Goal: Task Accomplishment & Management: Use online tool/utility

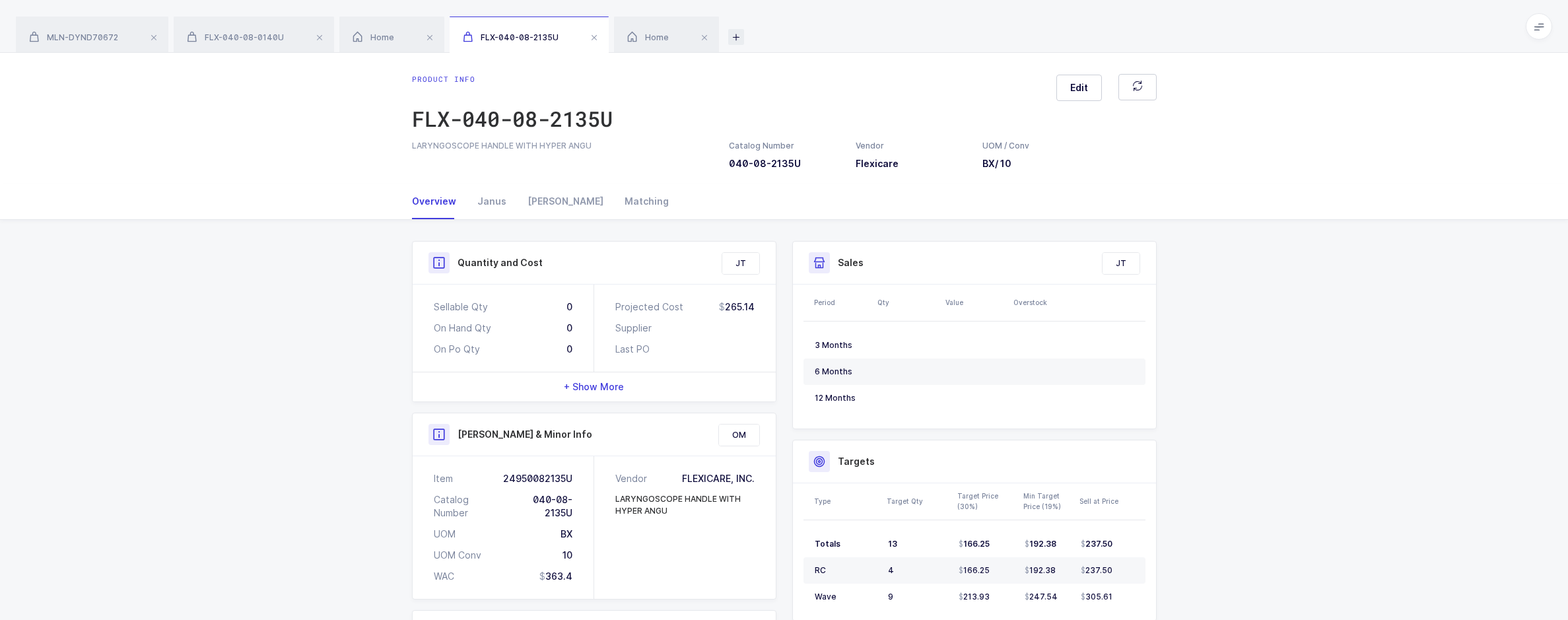
click at [733, 40] on icon at bounding box center [736, 37] width 16 height 16
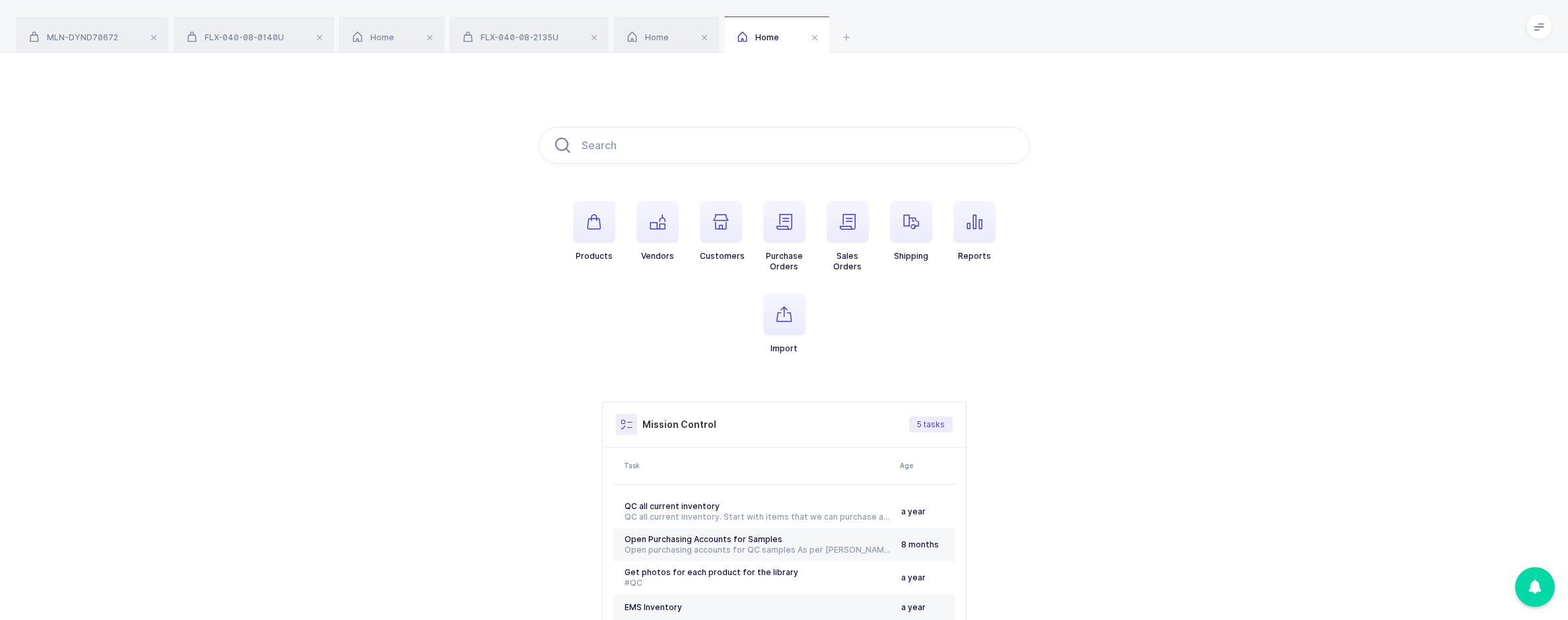
click at [997, 224] on li "Reports" at bounding box center [974, 236] width 64 height 71
click at [985, 225] on span "button" at bounding box center [974, 222] width 42 height 42
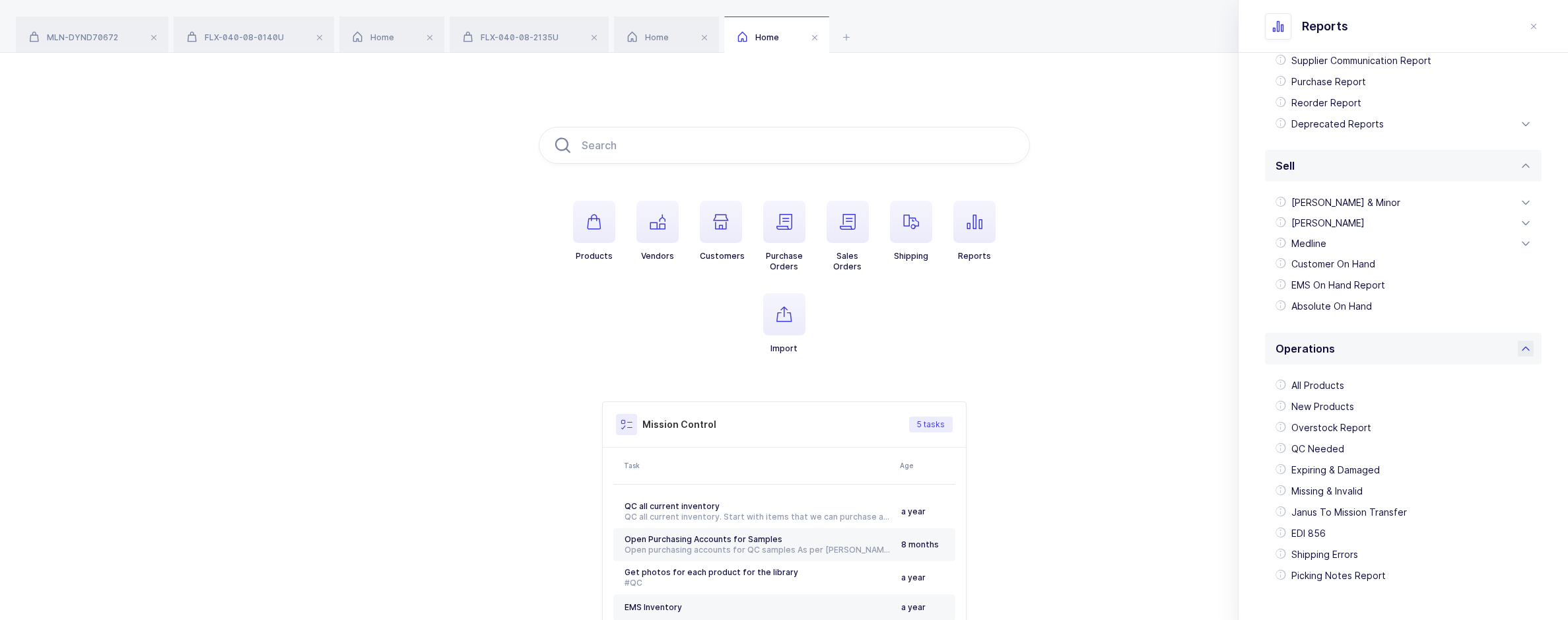
scroll to position [233, 0]
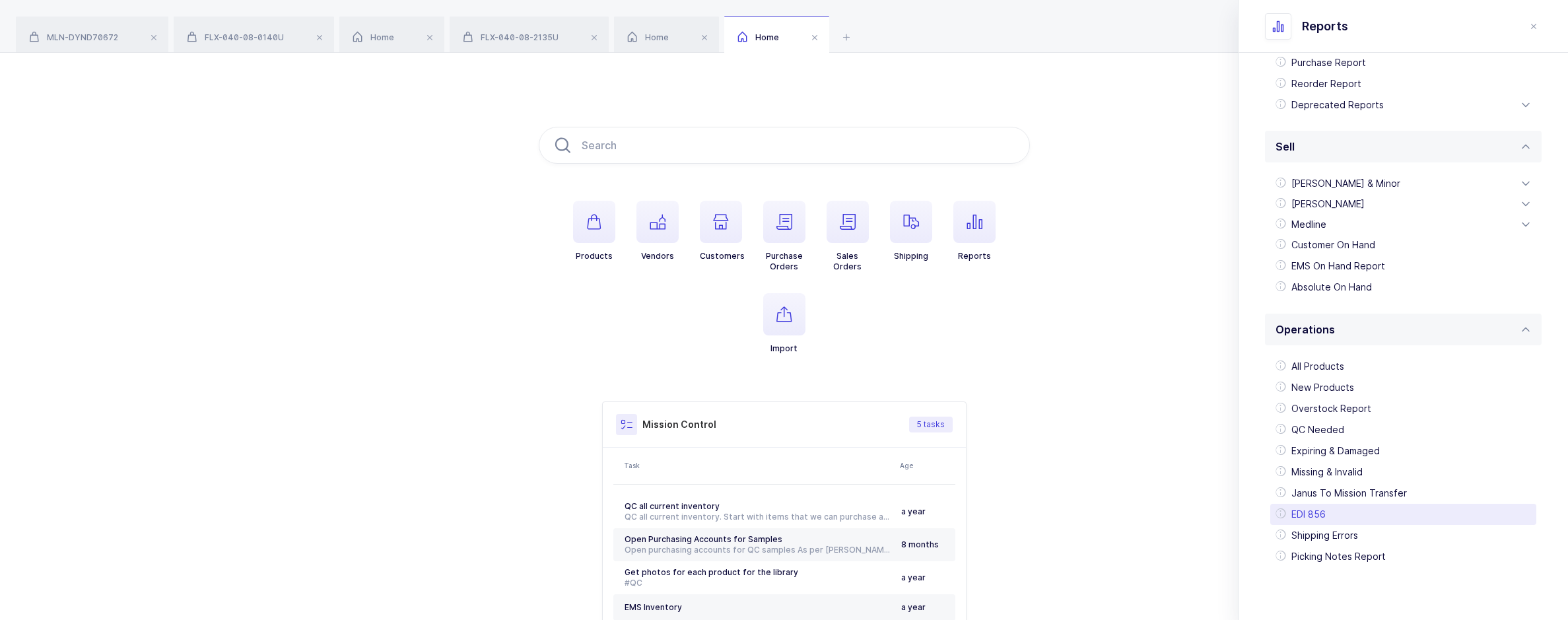
click at [1338, 518] on div "EDI 856" at bounding box center [1402, 514] width 266 height 21
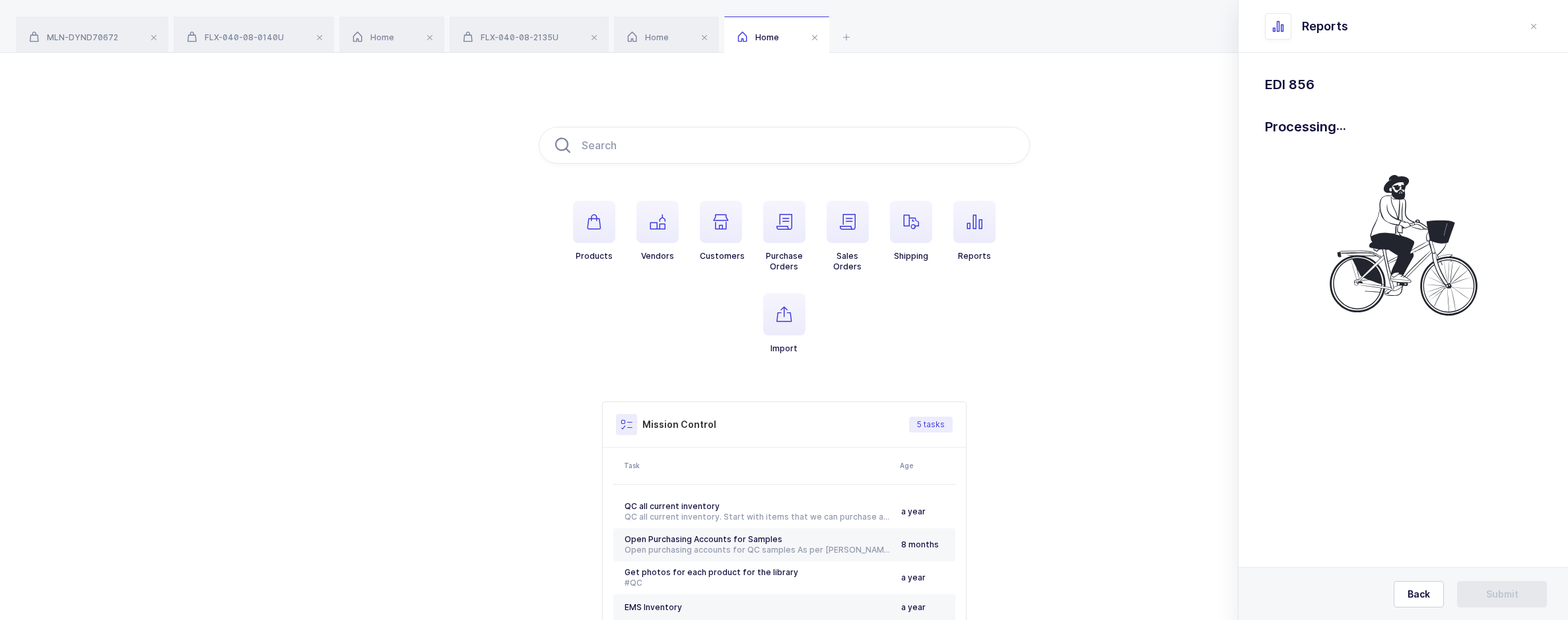
scroll to position [0, 0]
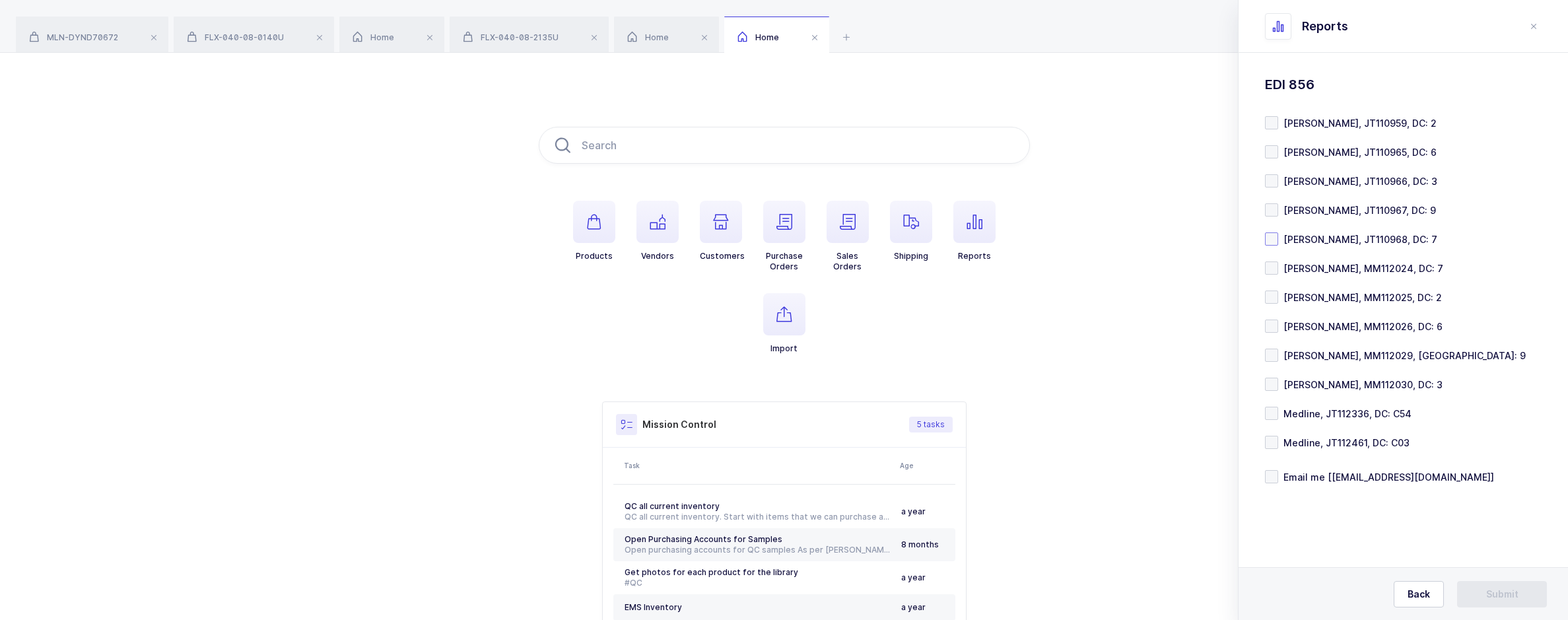
click at [1271, 235] on span at bounding box center [1271, 239] width 13 height 13
click at [1278, 232] on input "[PERSON_NAME], JT110968, DC: 7" at bounding box center [1278, 232] width 0 height 0
click at [1274, 264] on span at bounding box center [1271, 268] width 13 height 13
click at [1278, 261] on input "[PERSON_NAME], MM112024, DC: 7" at bounding box center [1278, 261] width 0 height 0
drag, startPoint x: 1512, startPoint y: 598, endPoint x: 1457, endPoint y: 537, distance: 82.1
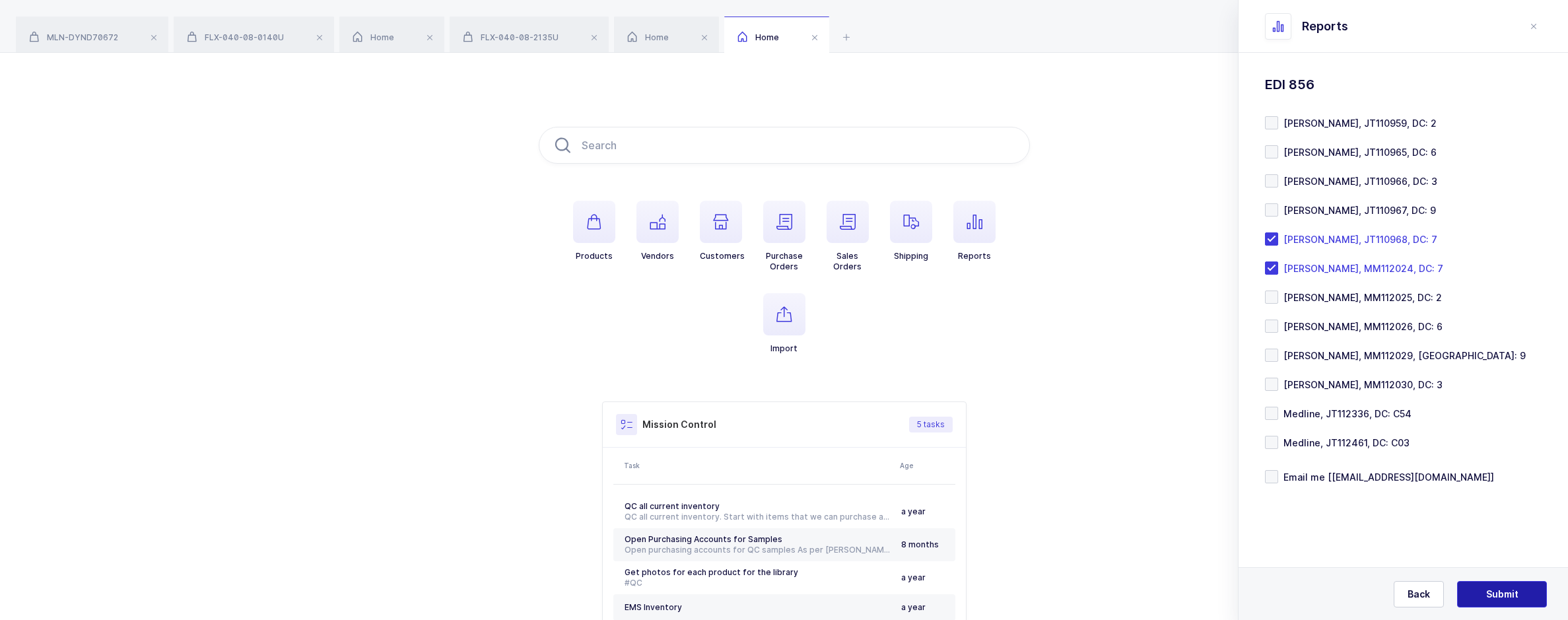
click at [1462, 540] on div "Standard Wishlists Targets Report Supplier Price Analysis Opportunities Report …" at bounding box center [1403, 313] width 329 height 520
click at [1498, 586] on button "Submit" at bounding box center [1501, 594] width 90 height 26
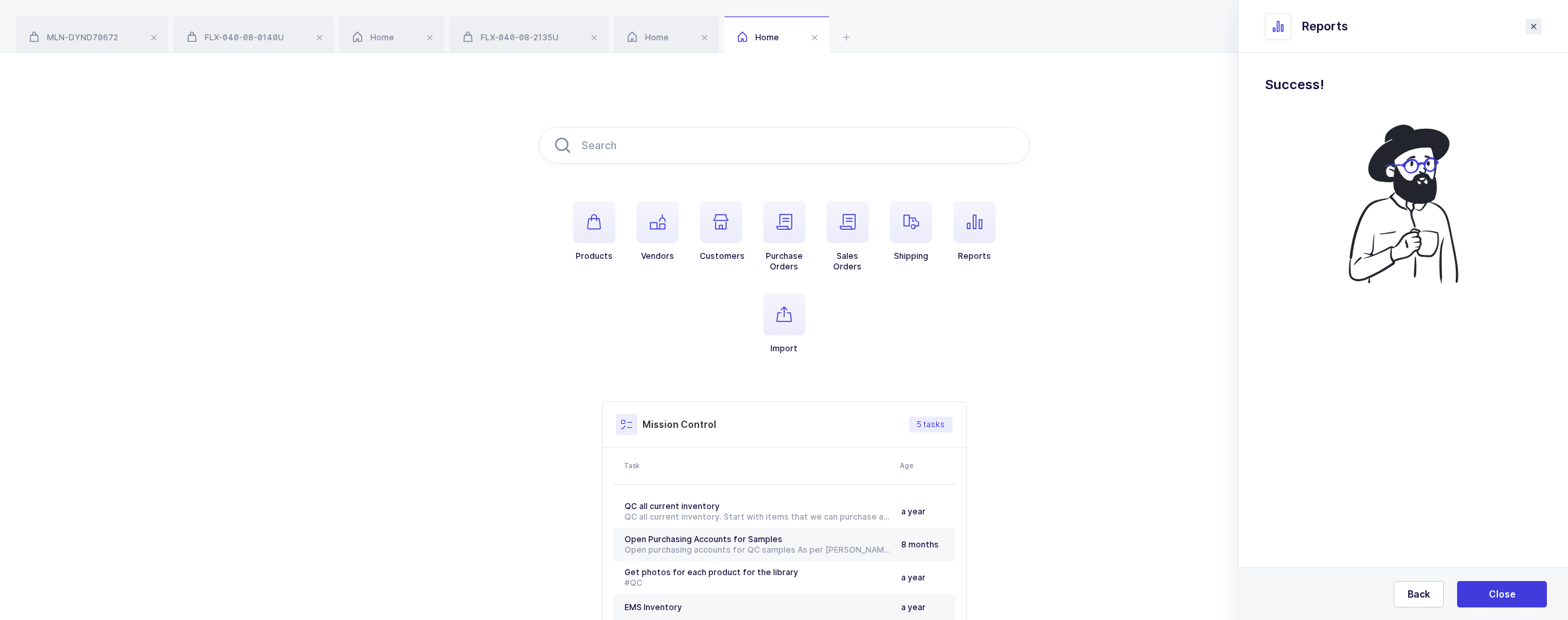
click at [0, 0] on icon "close drawer" at bounding box center [0, 0] width 0 height 0
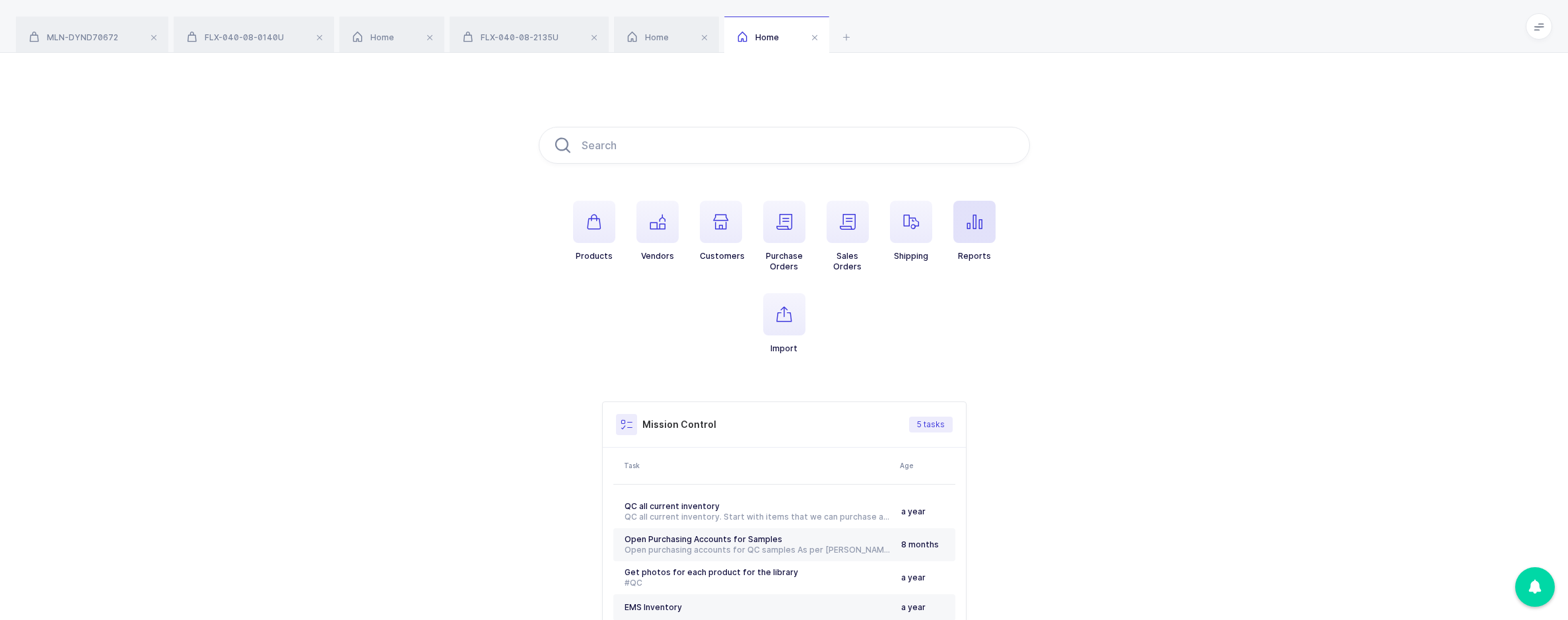
click at [966, 221] on icon "button" at bounding box center [974, 222] width 16 height 16
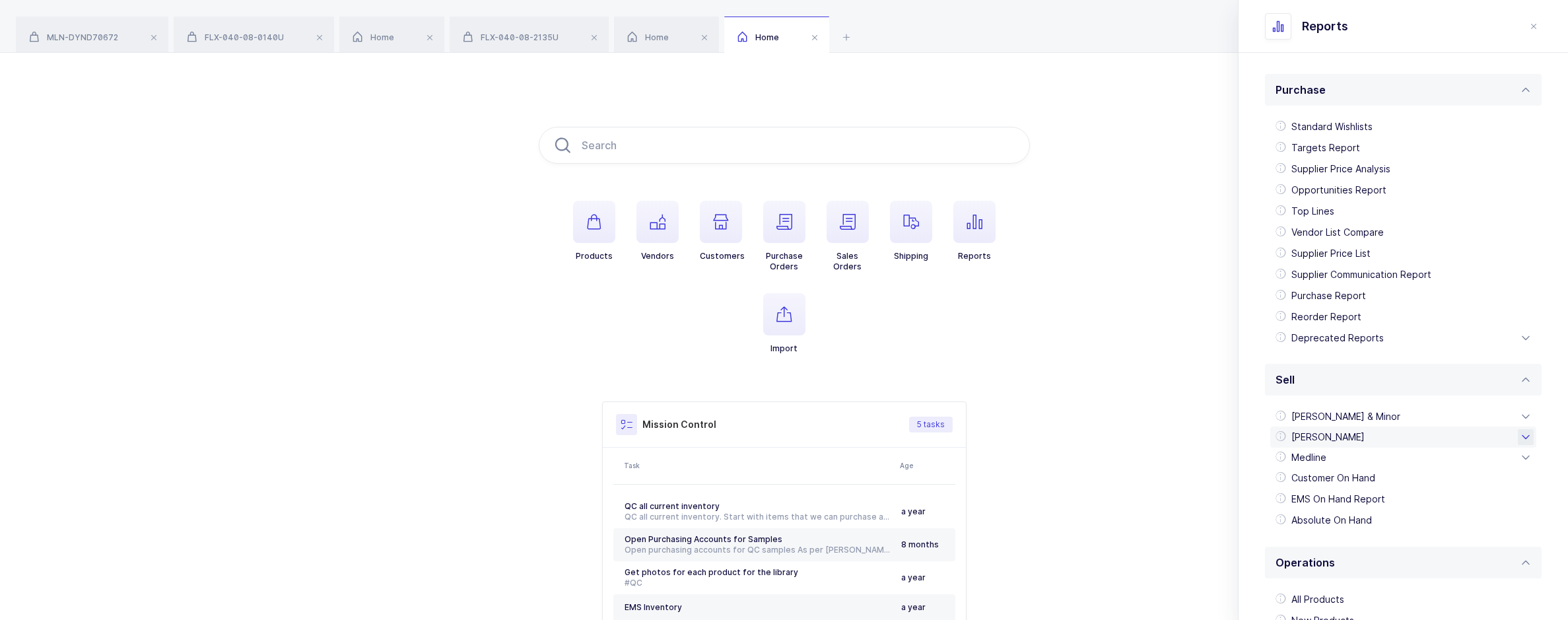
click at [1330, 432] on div "[PERSON_NAME]" at bounding box center [1402, 437] width 266 height 21
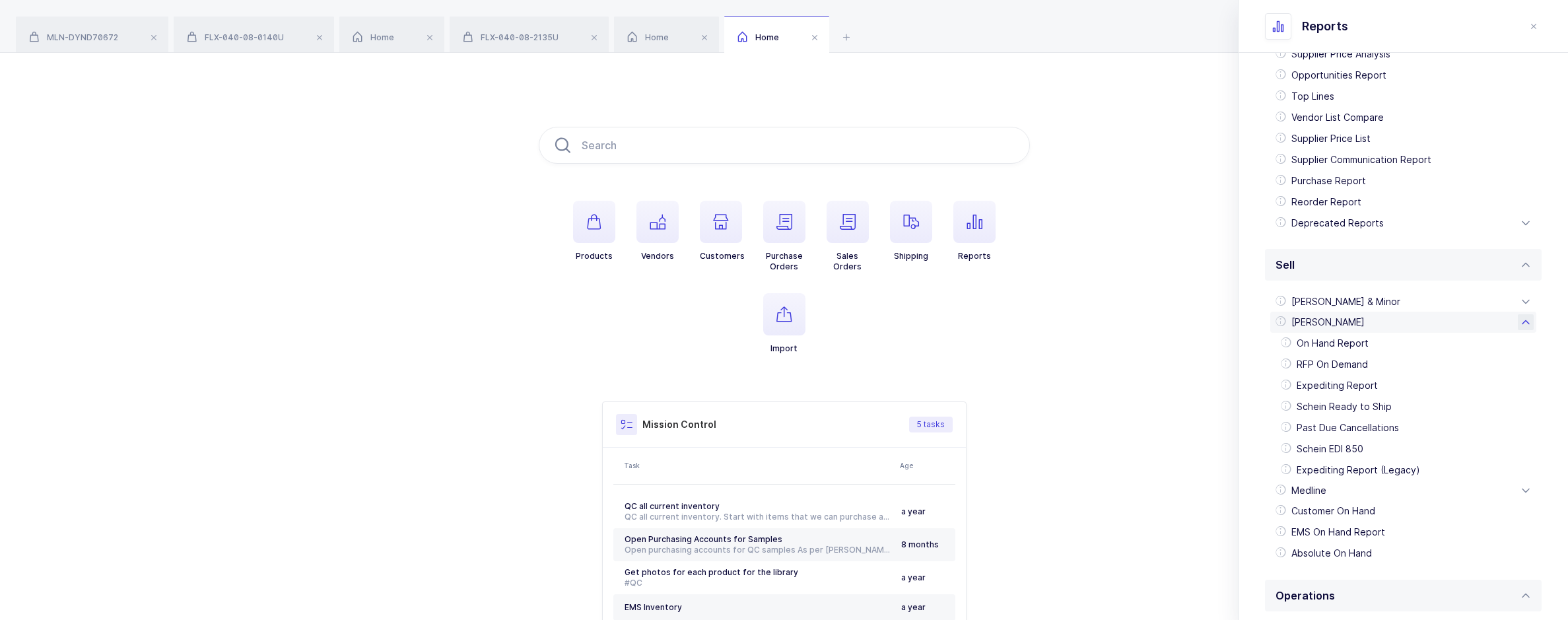
scroll to position [330, 0]
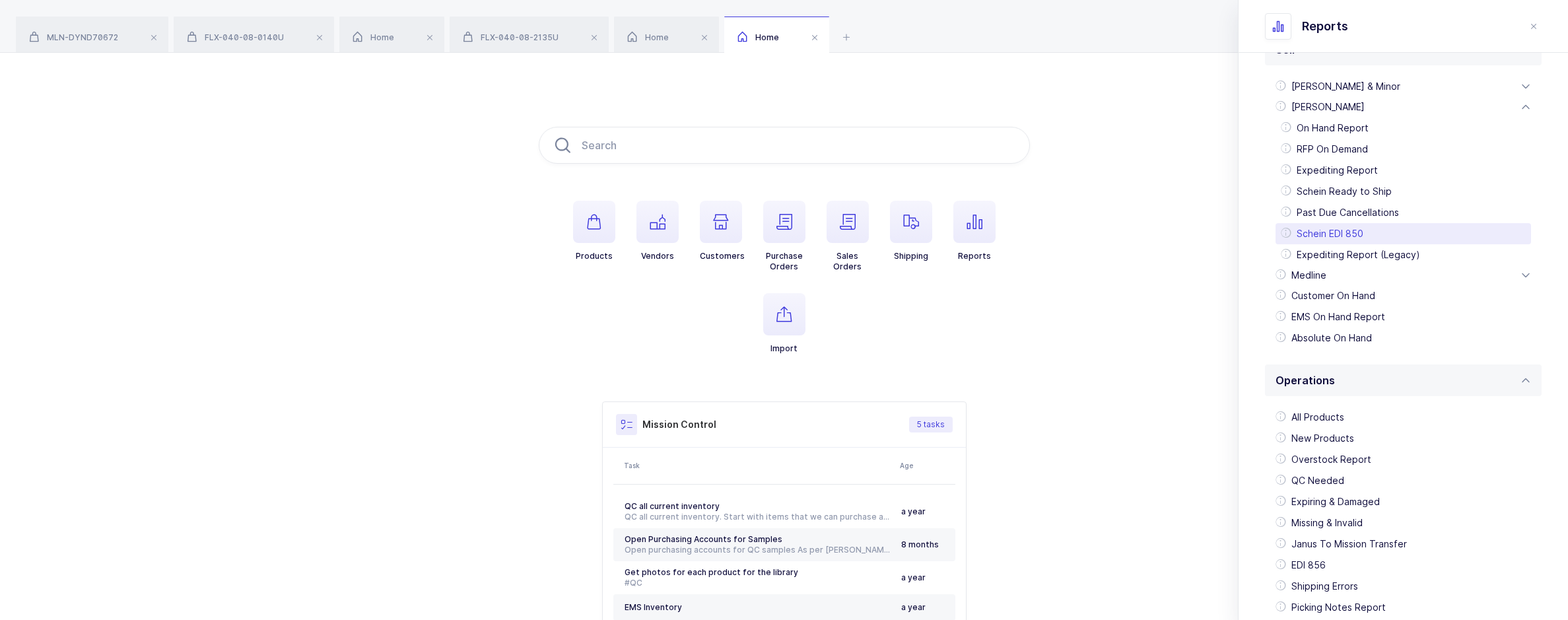
click at [1338, 228] on div "Schein EDI 850" at bounding box center [1403, 233] width 256 height 21
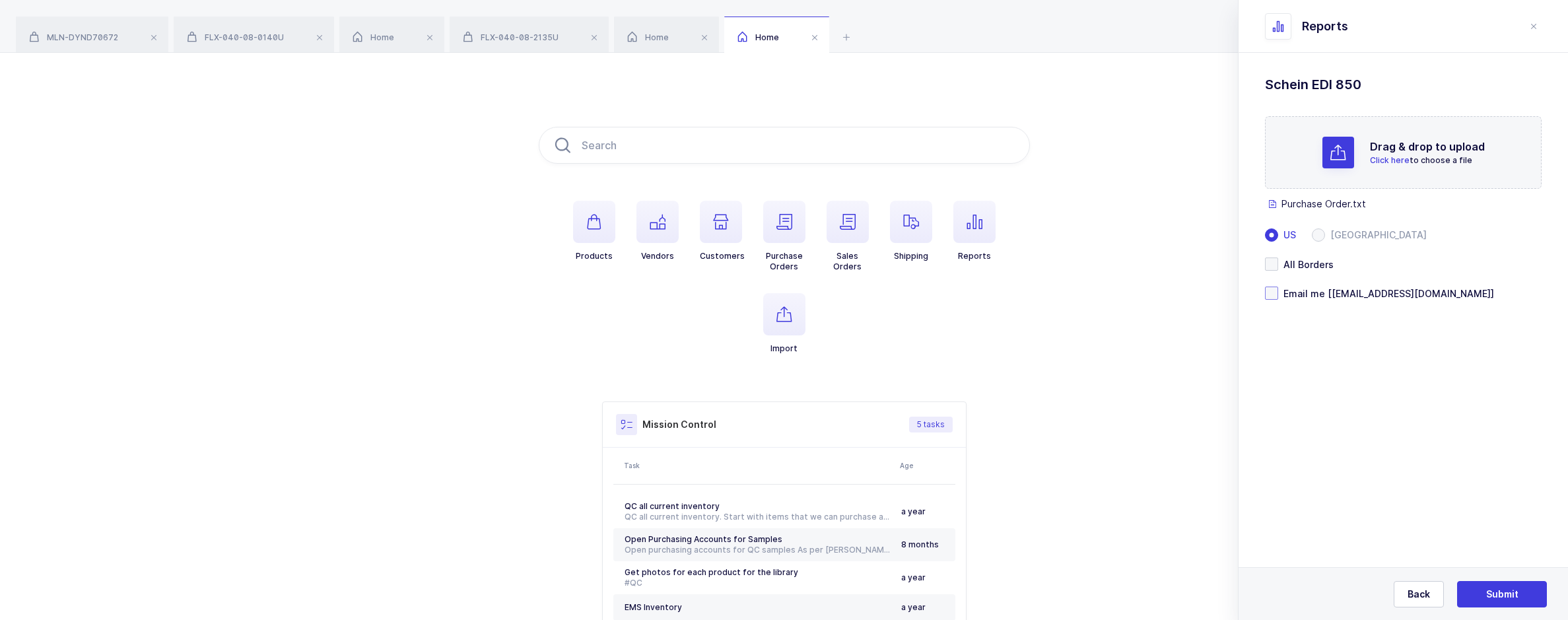
click at [1279, 298] on span "Email me [[EMAIL_ADDRESS][DOMAIN_NAME]]" at bounding box center [1386, 293] width 216 height 12
click at [1278, 287] on input "Email me [[EMAIL_ADDRESS][DOMAIN_NAME]]" at bounding box center [1278, 287] width 0 height 0
click at [1482, 584] on button "Submit" at bounding box center [1501, 594] width 90 height 26
